Goal: Navigation & Orientation: Go to known website

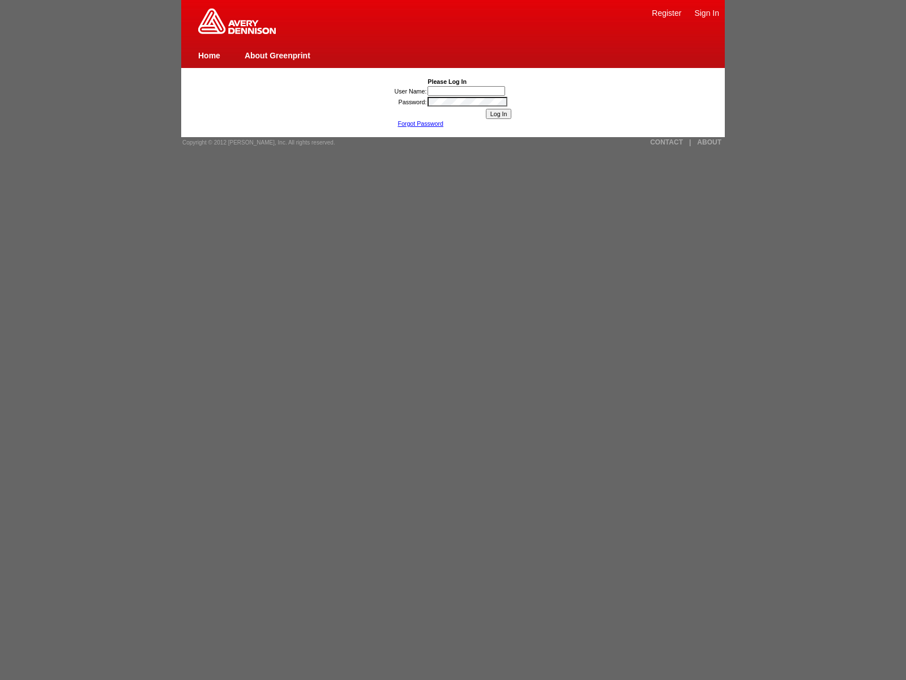
click at [690, 142] on link "|" at bounding box center [690, 142] width 2 height 8
